Goal: Task Accomplishment & Management: Manage account settings

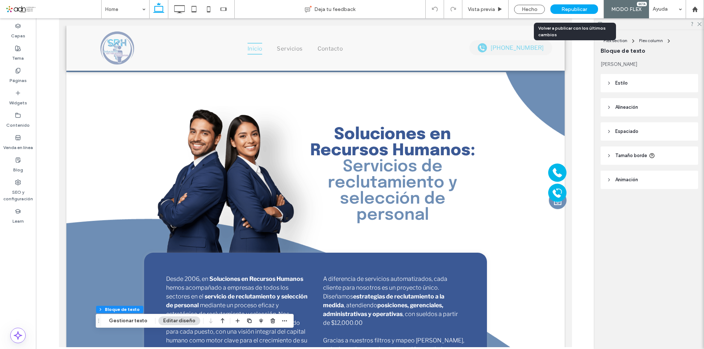
click at [570, 8] on span "Republicar" at bounding box center [574, 9] width 26 height 6
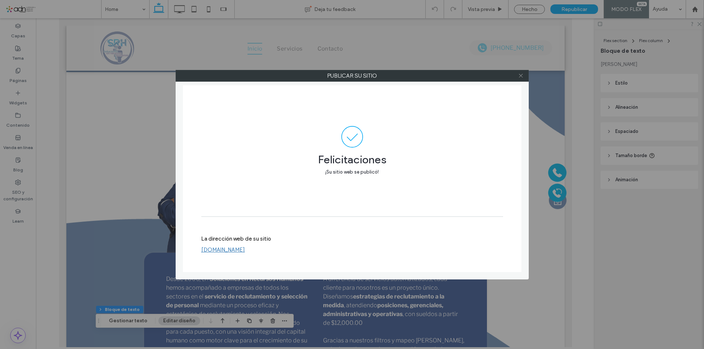
click at [519, 75] on icon at bounding box center [520, 75] width 5 height 5
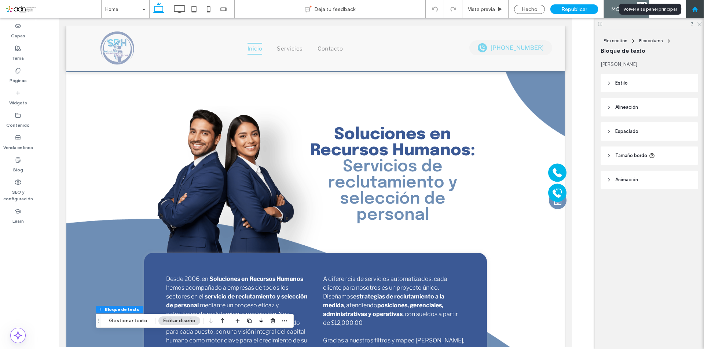
click at [696, 9] on use at bounding box center [693, 8] width 5 height 5
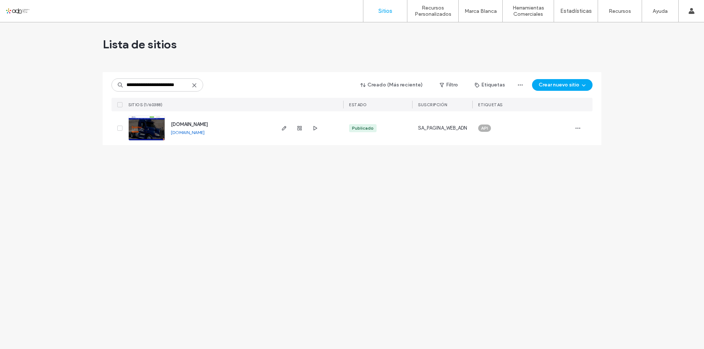
scroll to position [0, 5]
click at [150, 128] on img at bounding box center [147, 141] width 36 height 50
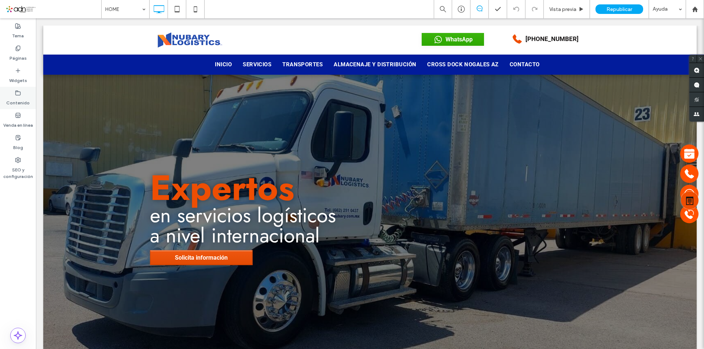
click at [12, 97] on label "Contenido" at bounding box center [17, 101] width 23 height 10
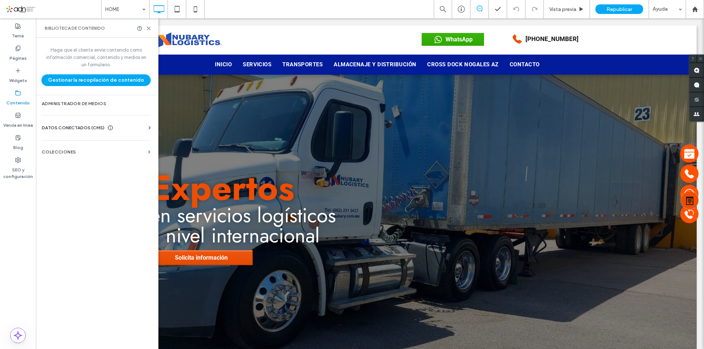
click at [133, 129] on div "DATOS CONECTADOS (CMS)" at bounding box center [97, 127] width 111 height 7
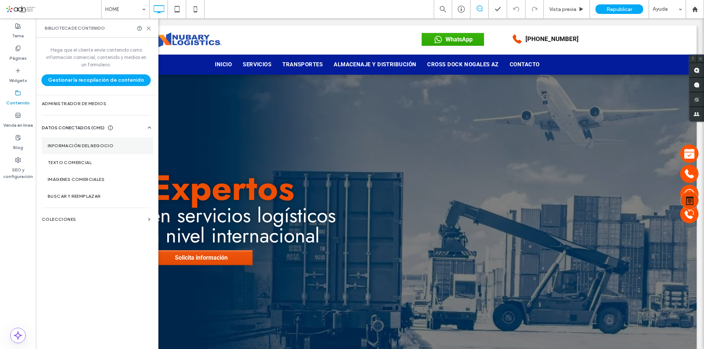
click at [117, 146] on label "Información del negocio" at bounding box center [98, 145] width 100 height 5
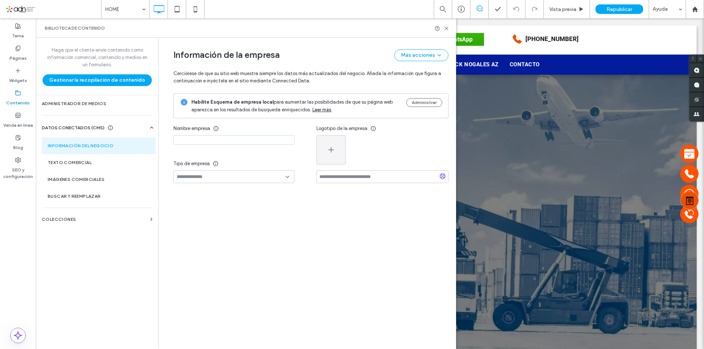
type input "**********"
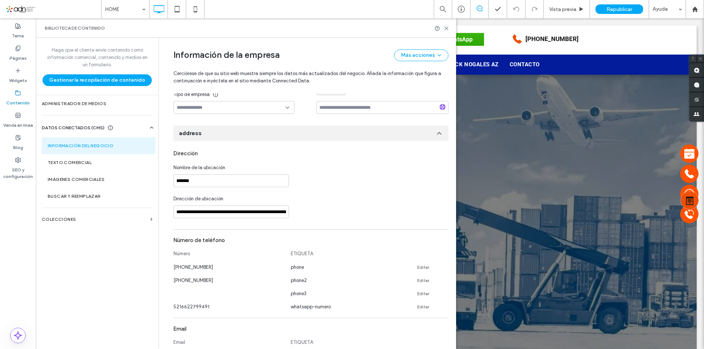
scroll to position [72, 0]
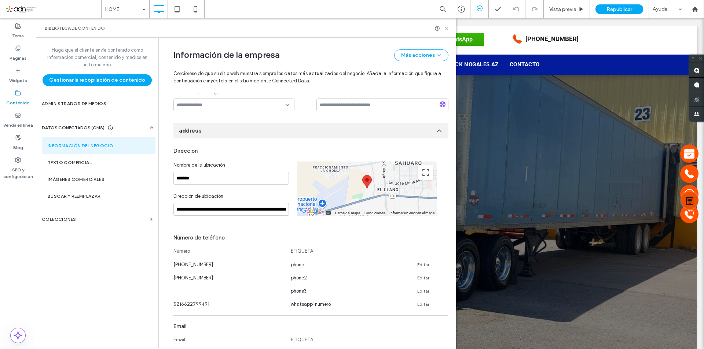
click at [447, 28] on icon at bounding box center [445, 28] width 5 height 5
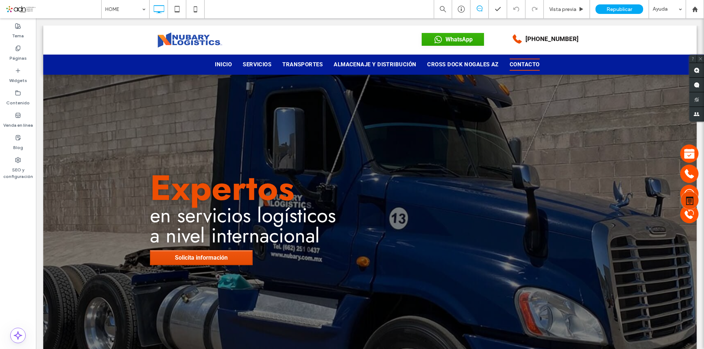
scroll to position [2268, 0]
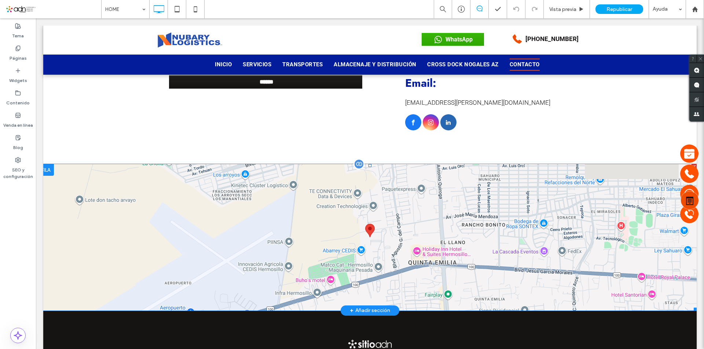
click at [199, 205] on span at bounding box center [369, 237] width 653 height 147
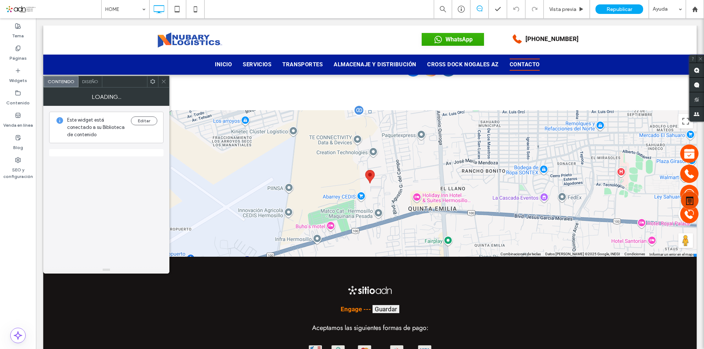
scroll to position [0, 0]
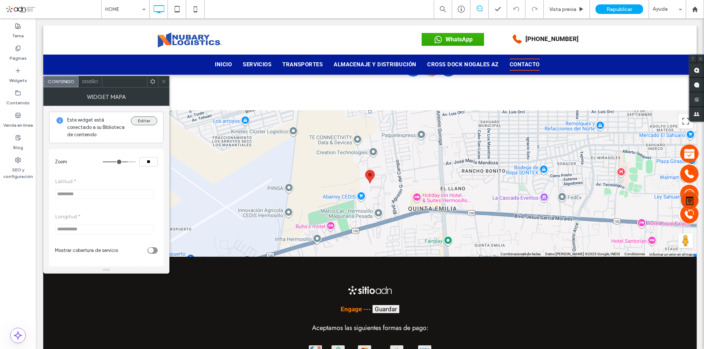
click at [145, 119] on button "Editar" at bounding box center [144, 121] width 26 height 9
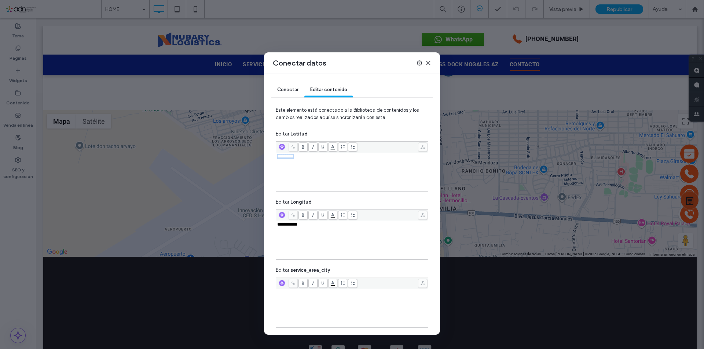
drag, startPoint x: 305, startPoint y: 162, endPoint x: 273, endPoint y: 161, distance: 31.1
click at [273, 161] on div "**********" at bounding box center [352, 204] width 176 height 261
drag, startPoint x: 308, startPoint y: 226, endPoint x: 258, endPoint y: 229, distance: 50.3
click at [258, 229] on div "**********" at bounding box center [352, 174] width 704 height 349
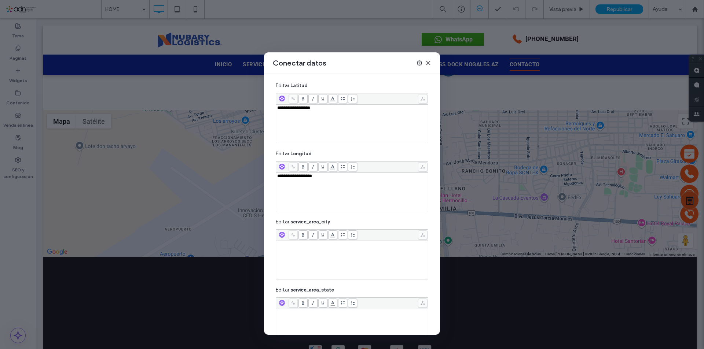
scroll to position [95, 0]
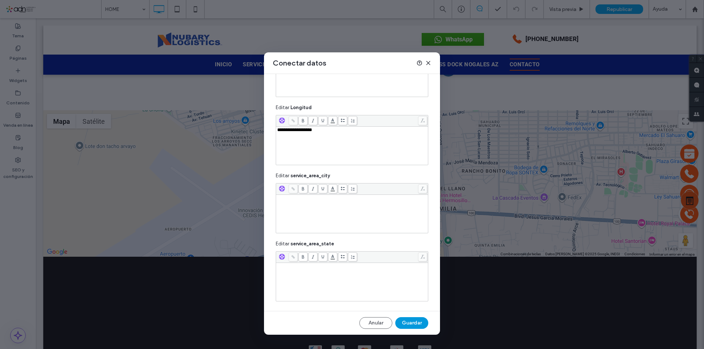
click at [410, 324] on button "Guardar" at bounding box center [411, 323] width 33 height 12
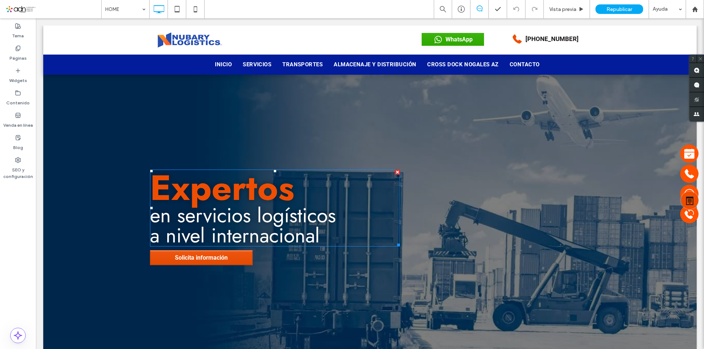
scroll to position [0, 0]
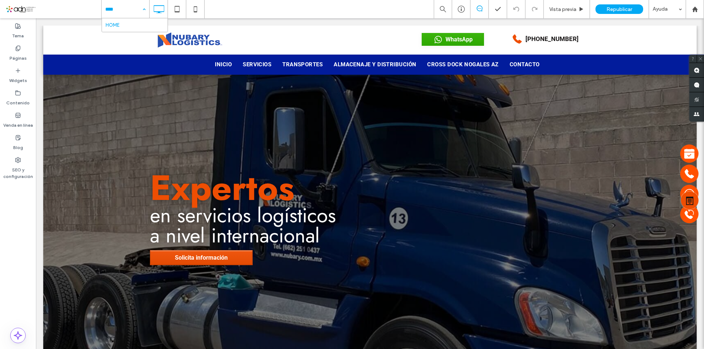
click at [146, 10] on div "HOME" at bounding box center [126, 9] width 48 height 18
click at [180, 10] on icon at bounding box center [177, 9] width 15 height 15
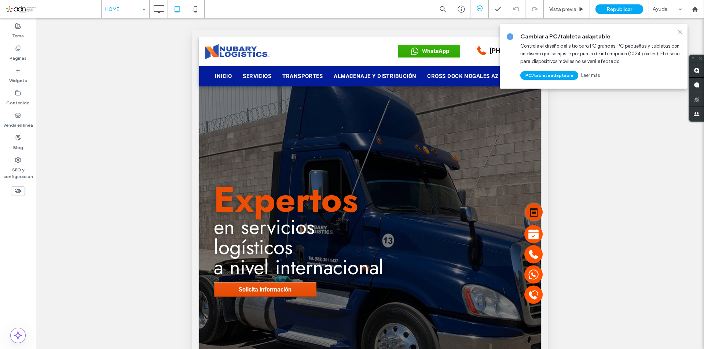
click at [679, 32] on use at bounding box center [679, 31] width 3 height 3
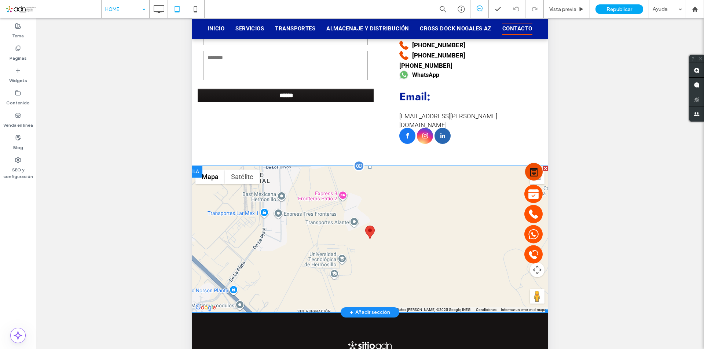
scroll to position [73, 0]
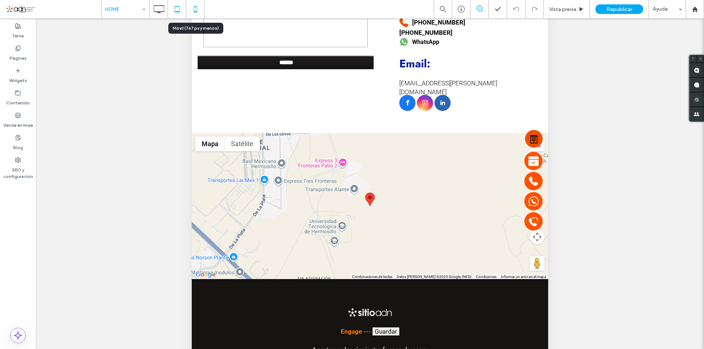
click at [194, 7] on use at bounding box center [194, 9] width 3 height 6
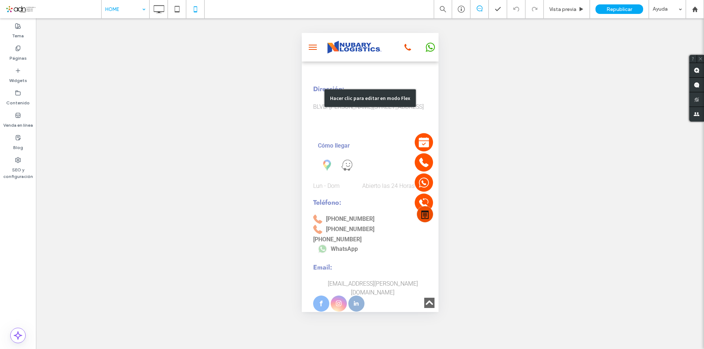
scroll to position [2655, 0]
click at [335, 181] on div "Hacer clic para editar en modo Flex" at bounding box center [369, 98] width 137 height 445
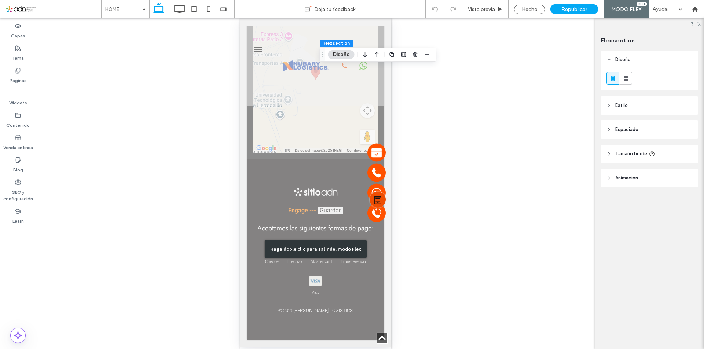
scroll to position [3003, 0]
type input "**"
type input "****"
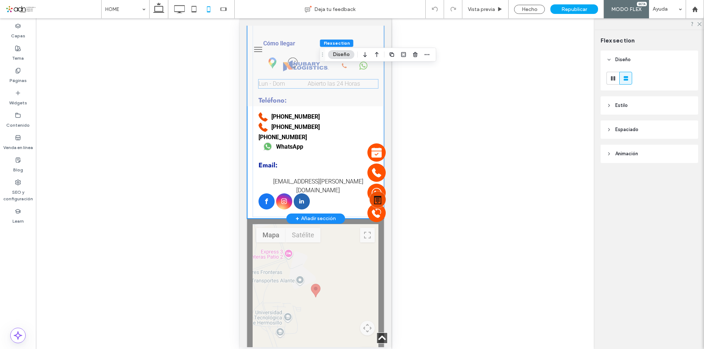
scroll to position [2673, 0]
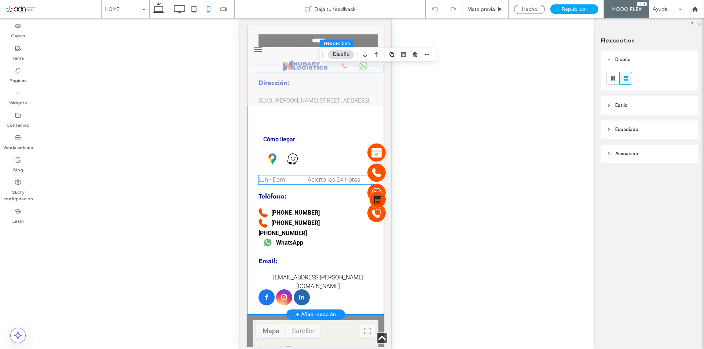
click at [291, 160] on icon at bounding box center [293, 159] width 4 height 1
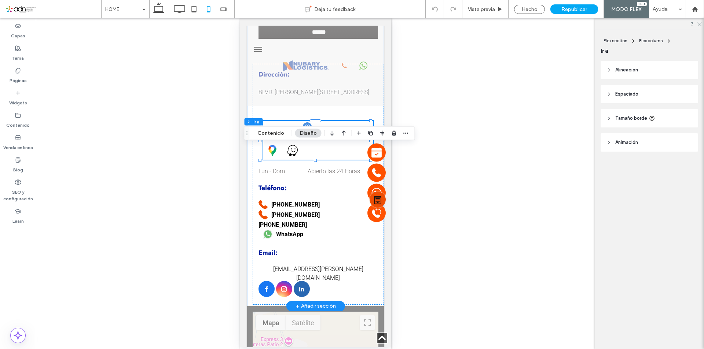
click at [290, 160] on div at bounding box center [315, 160] width 110 height 0
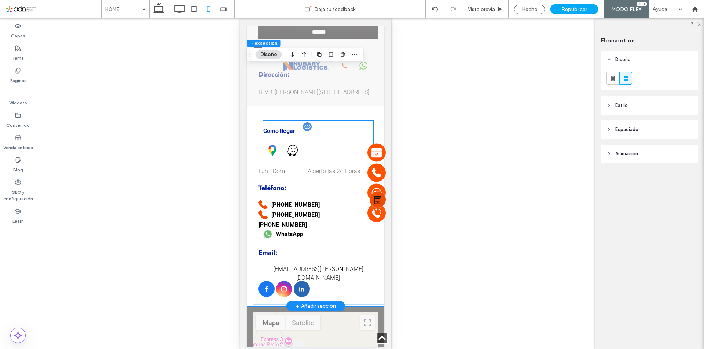
click at [283, 160] on div at bounding box center [292, 150] width 18 height 18
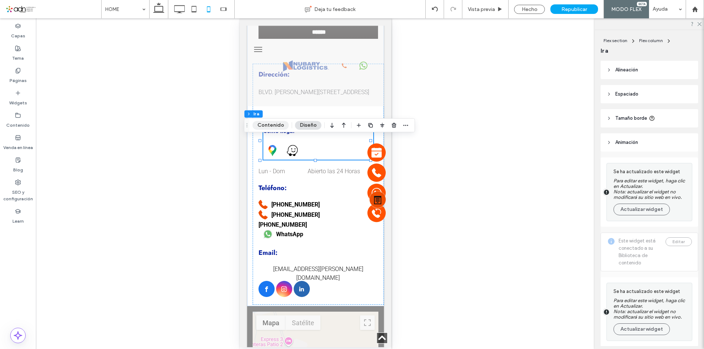
click at [276, 124] on button "Contenido" at bounding box center [270, 125] width 36 height 9
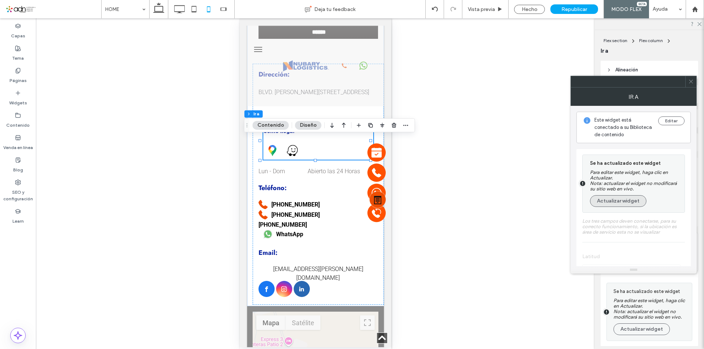
click at [626, 202] on button "Actualizar widget" at bounding box center [618, 201] width 56 height 12
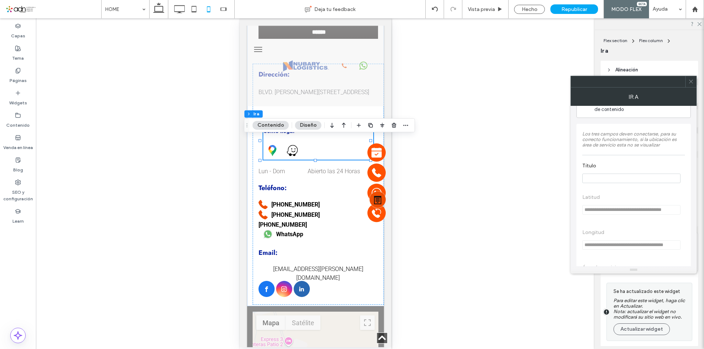
scroll to position [37, 0]
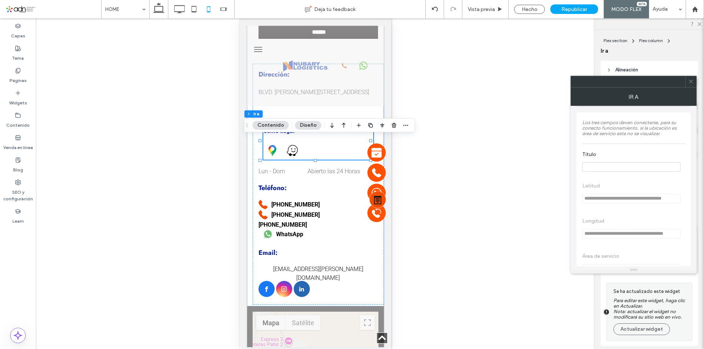
click at [690, 82] on icon at bounding box center [690, 81] width 5 height 5
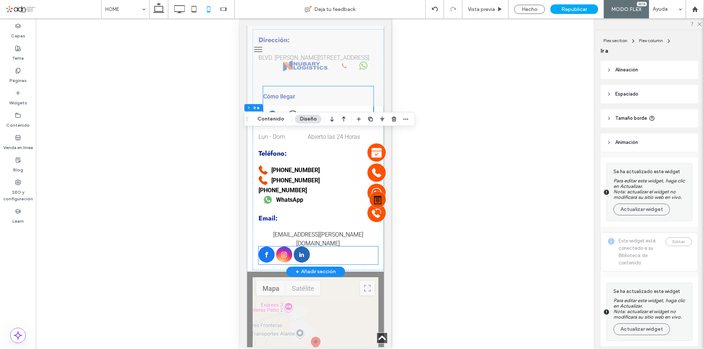
scroll to position [2709, 0]
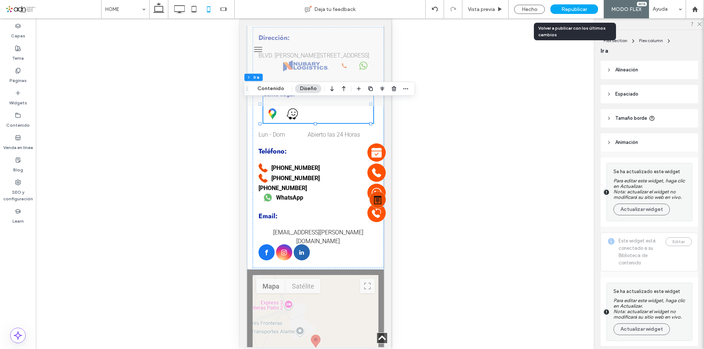
click at [575, 7] on span "Republicar" at bounding box center [574, 9] width 26 height 6
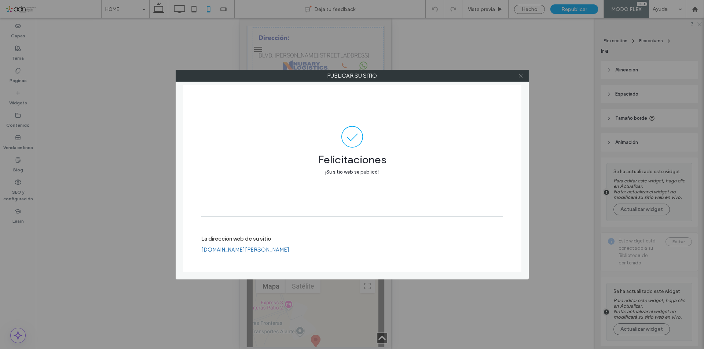
click at [521, 78] on icon at bounding box center [520, 75] width 5 height 5
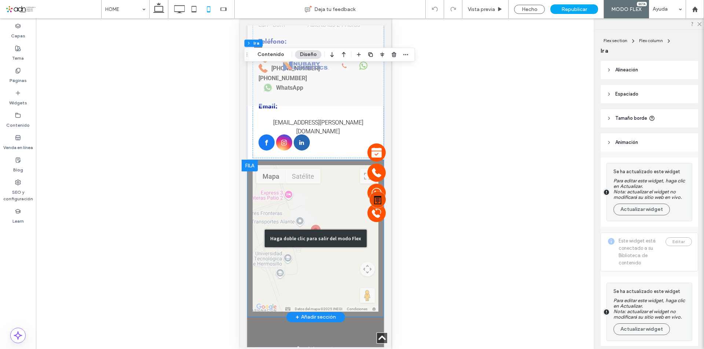
scroll to position [2673, 0]
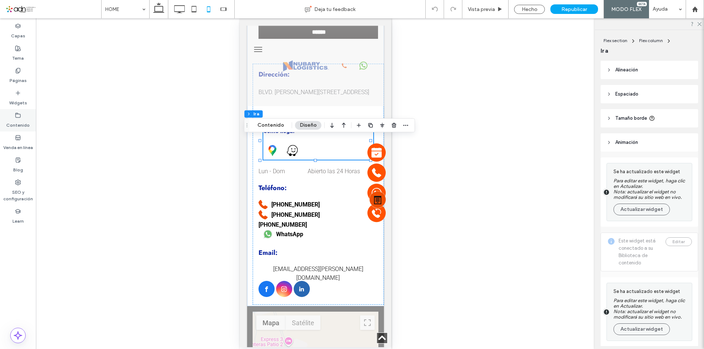
click at [18, 119] on label "Contenido" at bounding box center [17, 123] width 23 height 10
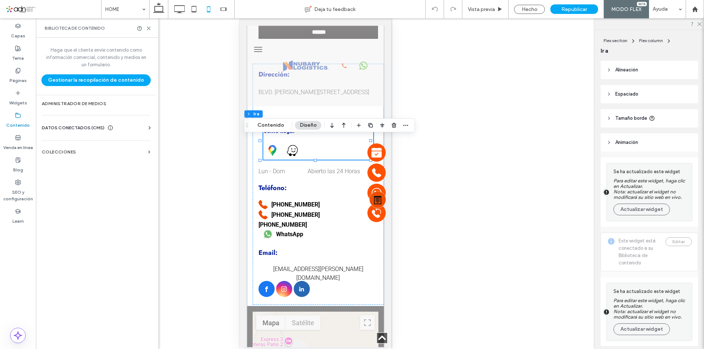
click at [85, 130] on span "DATOS CONECTADOS (CMS)" at bounding box center [73, 127] width 63 height 7
click at [121, 148] on label "Información del negocio" at bounding box center [98, 145] width 100 height 5
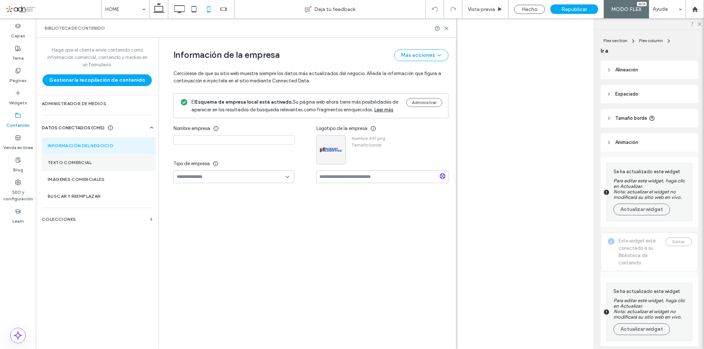
type input "**********"
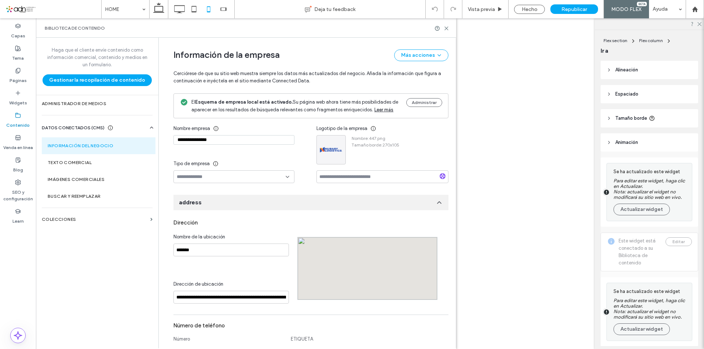
scroll to position [80, 0]
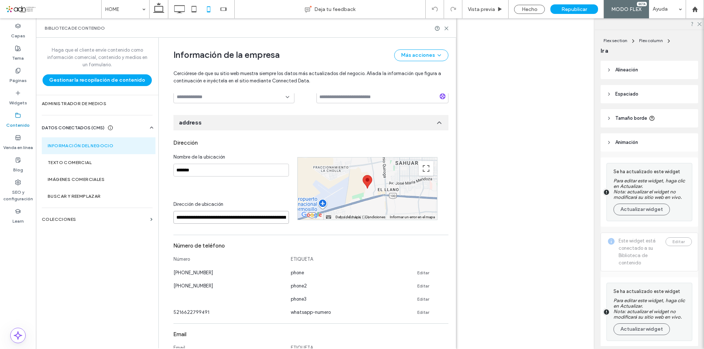
click at [258, 215] on input "**********" at bounding box center [230, 217] width 115 height 13
paste input "***"
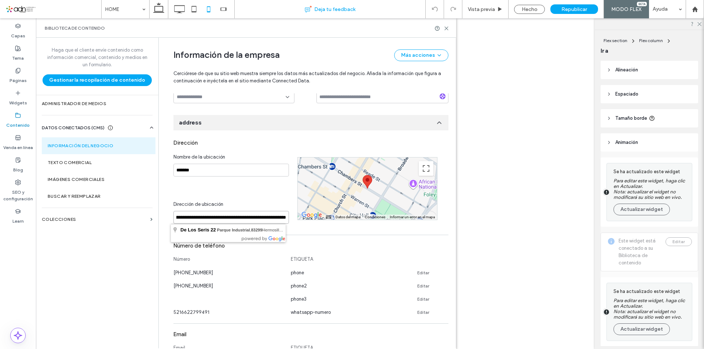
scroll to position [0, 0]
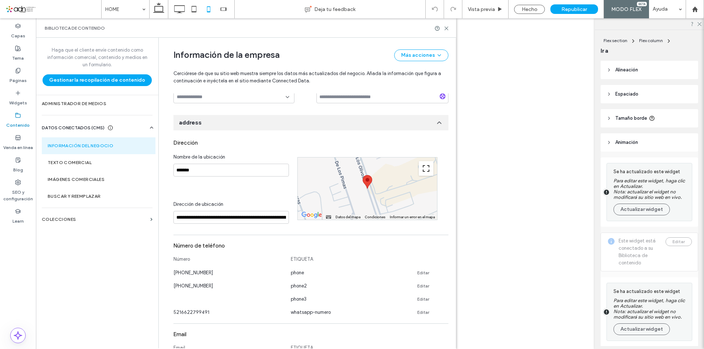
click at [422, 166] on button "Activar o desactivar la vista de pantalla completa" at bounding box center [425, 168] width 15 height 15
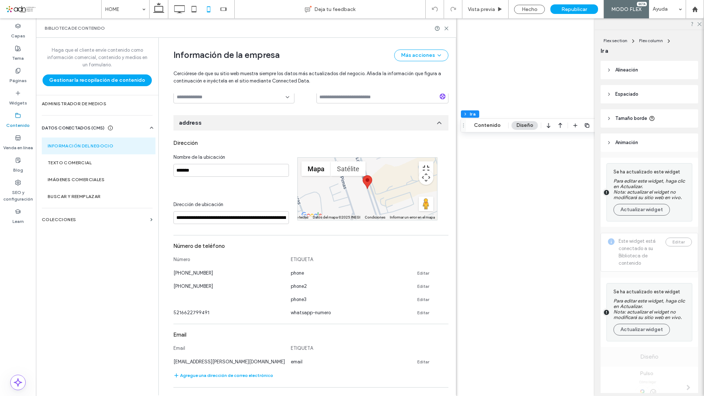
click at [433, 161] on button "Activar o desactivar la vista de pantalla completa" at bounding box center [425, 168] width 15 height 15
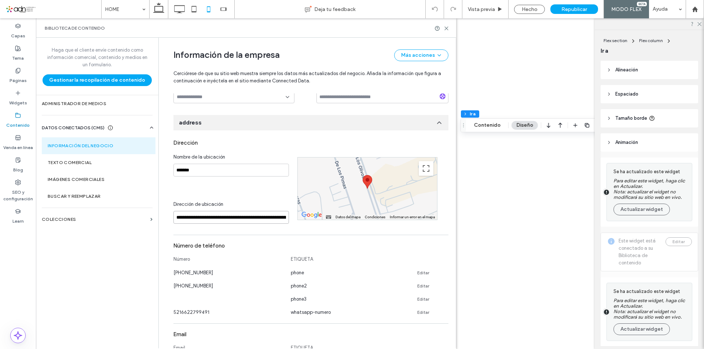
click at [261, 219] on input "**********" at bounding box center [230, 217] width 115 height 13
click at [624, 206] on button "Actualizar widget" at bounding box center [641, 210] width 56 height 12
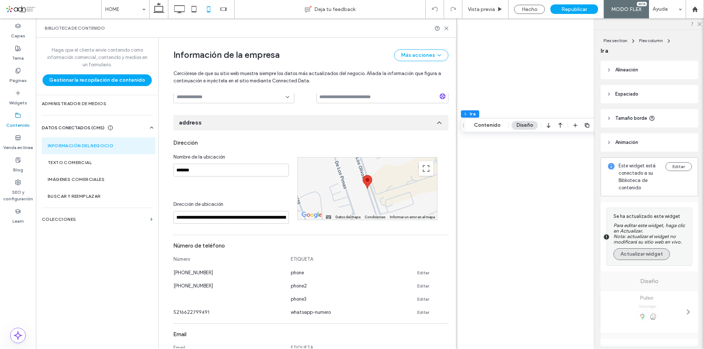
click at [644, 249] on button "Actualizar widget" at bounding box center [641, 254] width 56 height 12
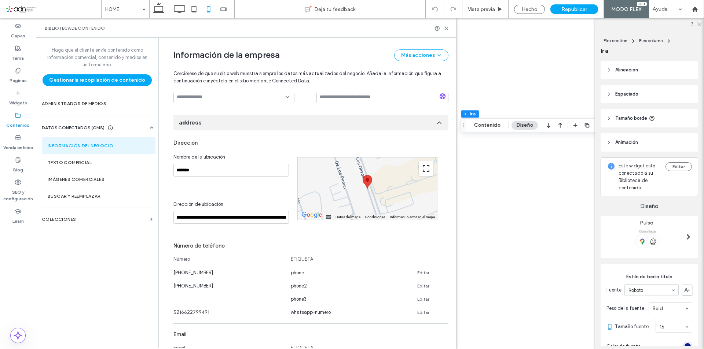
click at [422, 170] on button "Activar o desactivar la vista de pantalla completa" at bounding box center [425, 168] width 15 height 15
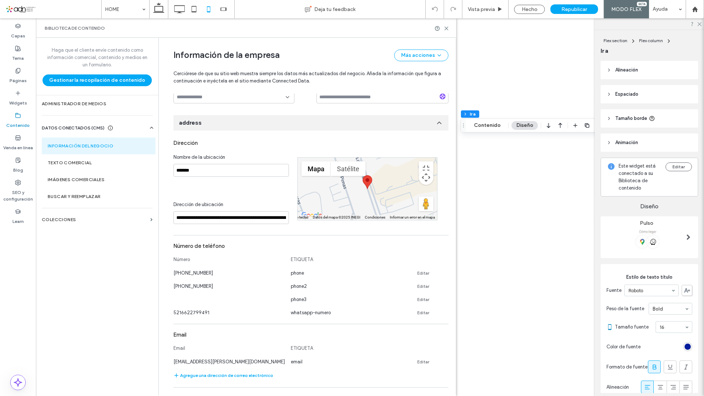
drag, startPoint x: 353, startPoint y: 190, endPoint x: 397, endPoint y: 199, distance: 45.5
click at [397, 199] on div at bounding box center [367, 189] width 139 height 62
drag, startPoint x: 409, startPoint y: 258, endPoint x: 396, endPoint y: 240, distance: 22.1
click at [397, 220] on div at bounding box center [367, 189] width 139 height 62
click at [433, 161] on button "Activar o desactivar la vista de pantalla completa" at bounding box center [425, 168] width 15 height 15
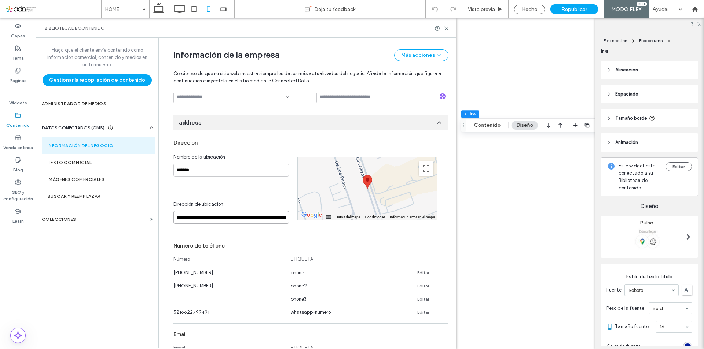
drag, startPoint x: 190, startPoint y: 218, endPoint x: 160, endPoint y: 217, distance: 29.7
click at [162, 217] on div "**********" at bounding box center [305, 333] width 286 height 750
click at [208, 218] on input "**********" at bounding box center [230, 217] width 115 height 13
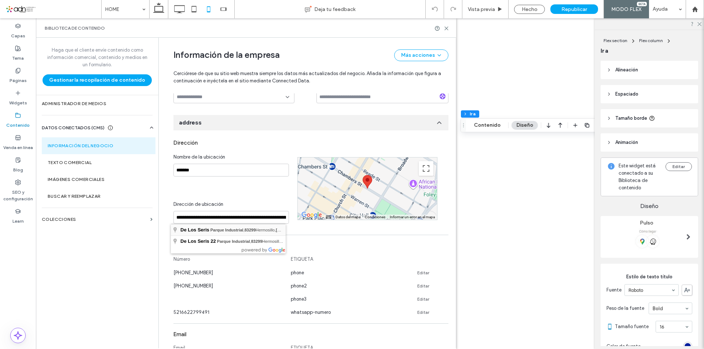
type input "**********"
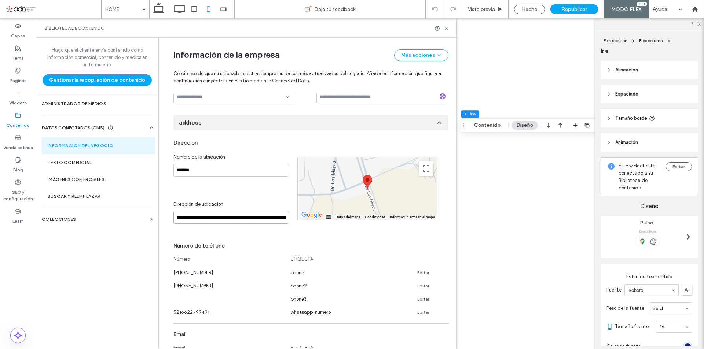
click at [204, 218] on input "**********" at bounding box center [230, 217] width 115 height 13
click at [449, 28] on icon at bounding box center [445, 28] width 5 height 5
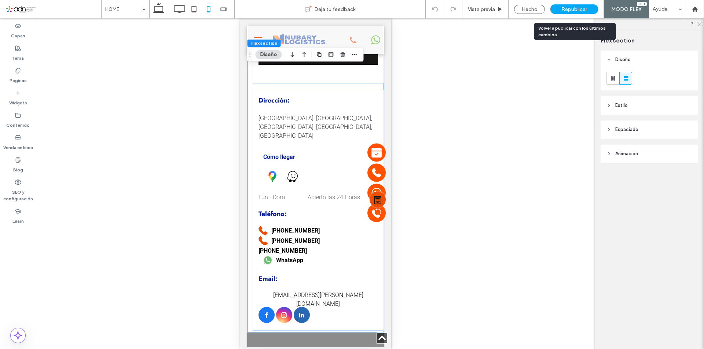
click at [591, 6] on div "Republicar" at bounding box center [574, 9] width 48 height 10
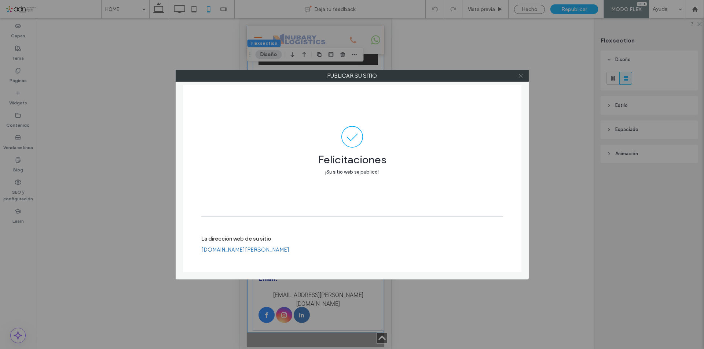
click at [520, 76] on use at bounding box center [521, 76] width 4 height 4
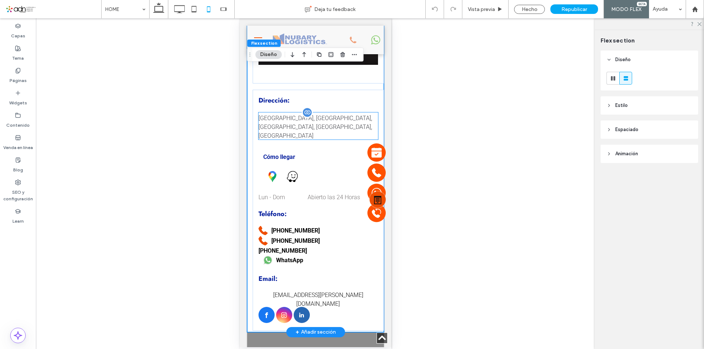
click at [310, 140] on label "[GEOGRAPHIC_DATA], [GEOGRAPHIC_DATA], [GEOGRAPHIC_DATA], [GEOGRAPHIC_DATA], [GE…" at bounding box center [317, 127] width 119 height 26
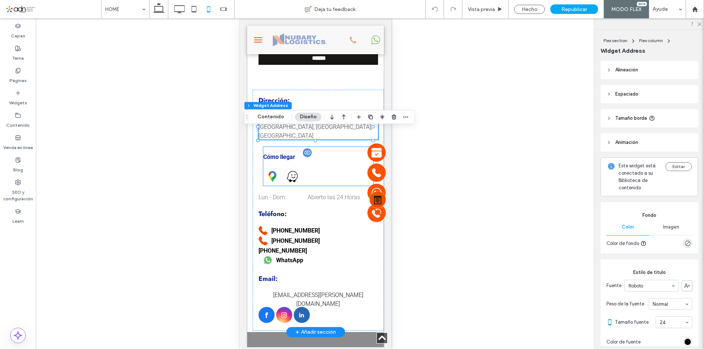
click at [320, 162] on p "Cómo llegar" at bounding box center [318, 157] width 110 height 9
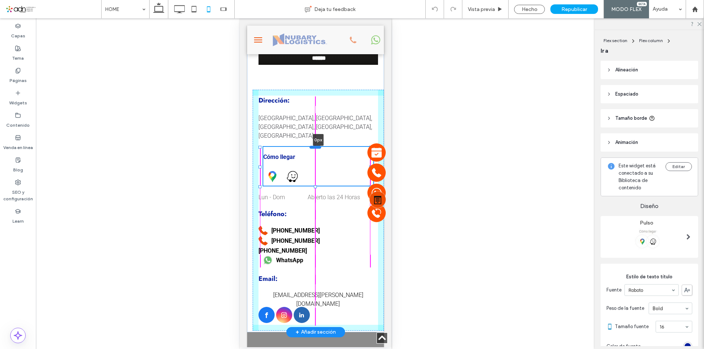
click at [315, 148] on div at bounding box center [315, 146] width 12 height 3
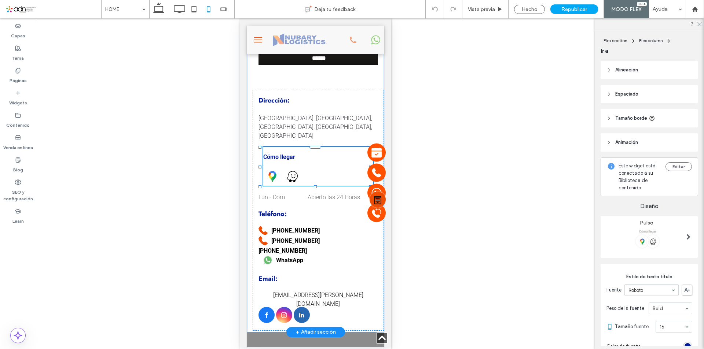
click at [298, 140] on div "De Los Seris, [GEOGRAPHIC_DATA], [GEOGRAPHIC_DATA], [GEOGRAPHIC_DATA], [GEOGRAP…" at bounding box center [317, 125] width 119 height 27
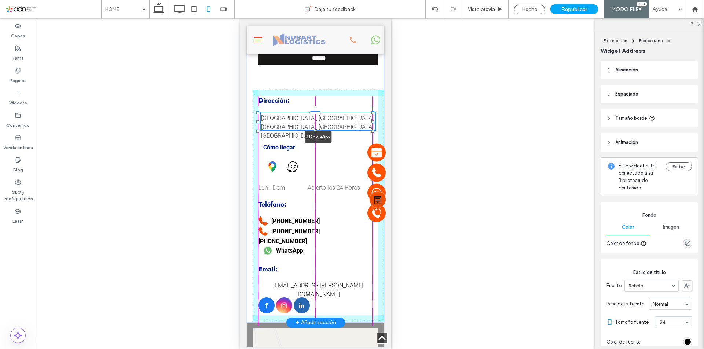
drag, startPoint x: 315, startPoint y: 156, endPoint x: 314, endPoint y: 152, distance: 4.8
click at [314, 152] on div "Contáctanos, brindamos excelencia en servicios logísticos y de transporte Conta…" at bounding box center [315, 110] width 137 height 428
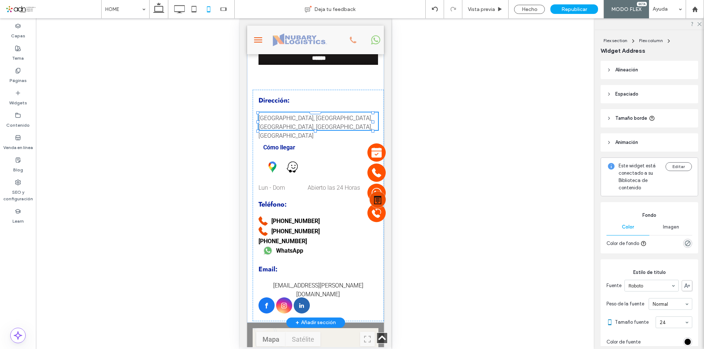
type input "**"
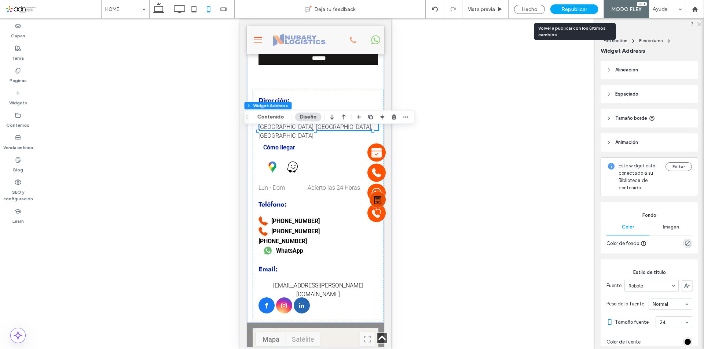
click at [564, 12] on span "Republicar" at bounding box center [574, 9] width 26 height 6
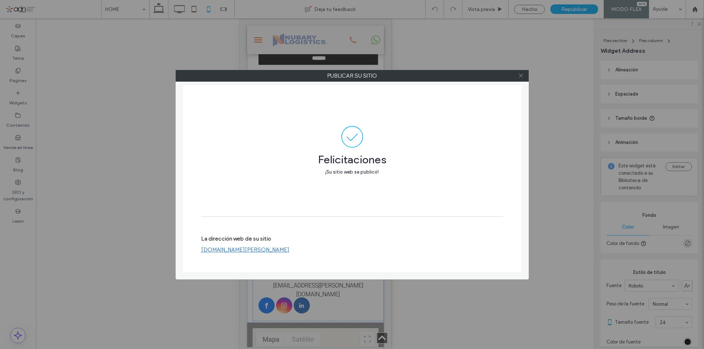
click at [521, 77] on use at bounding box center [521, 76] width 4 height 4
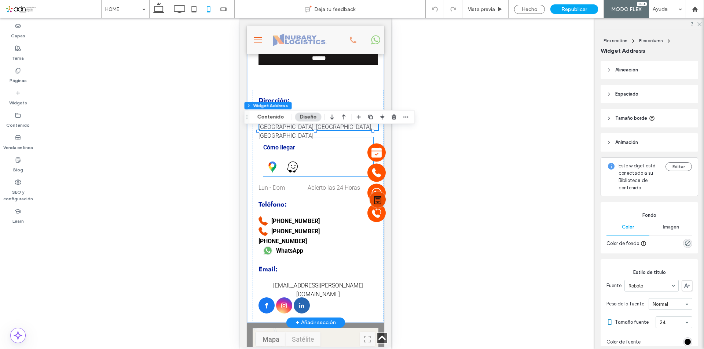
click at [287, 171] on icon at bounding box center [292, 166] width 10 height 9
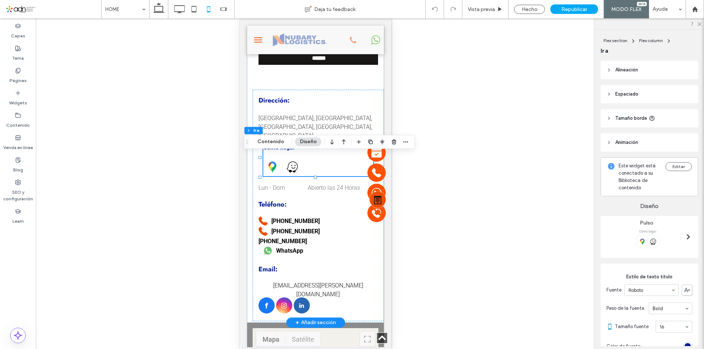
click at [287, 171] on icon at bounding box center [292, 166] width 10 height 9
click at [279, 142] on button "Contenido" at bounding box center [270, 141] width 36 height 9
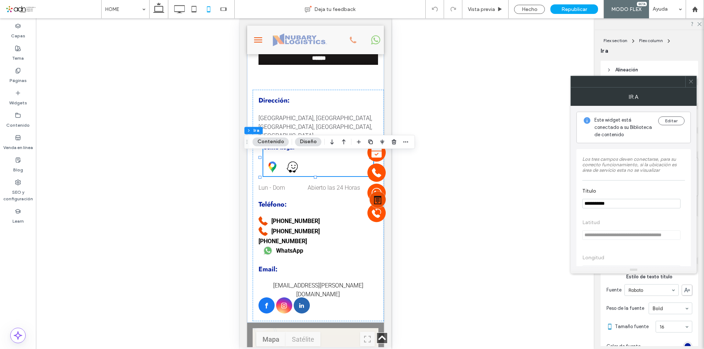
click at [689, 83] on icon at bounding box center [690, 81] width 5 height 5
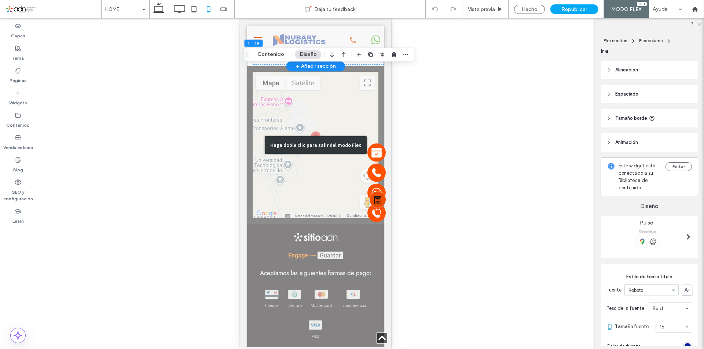
scroll to position [2848, 0]
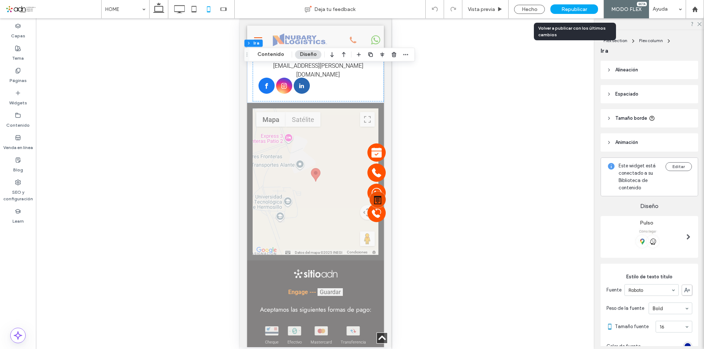
click at [567, 7] on span "Republicar" at bounding box center [574, 9] width 26 height 6
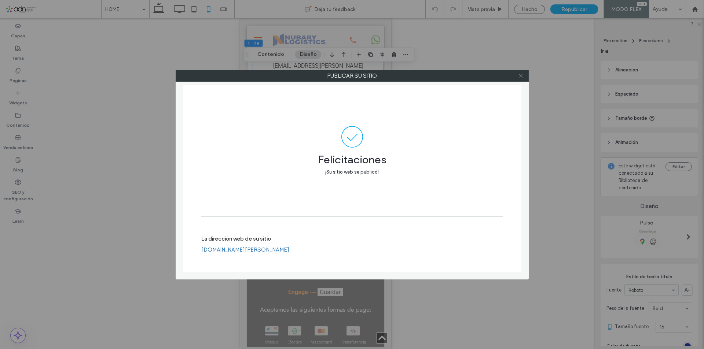
click at [518, 76] on icon at bounding box center [520, 75] width 5 height 5
